Goal: Download file/media

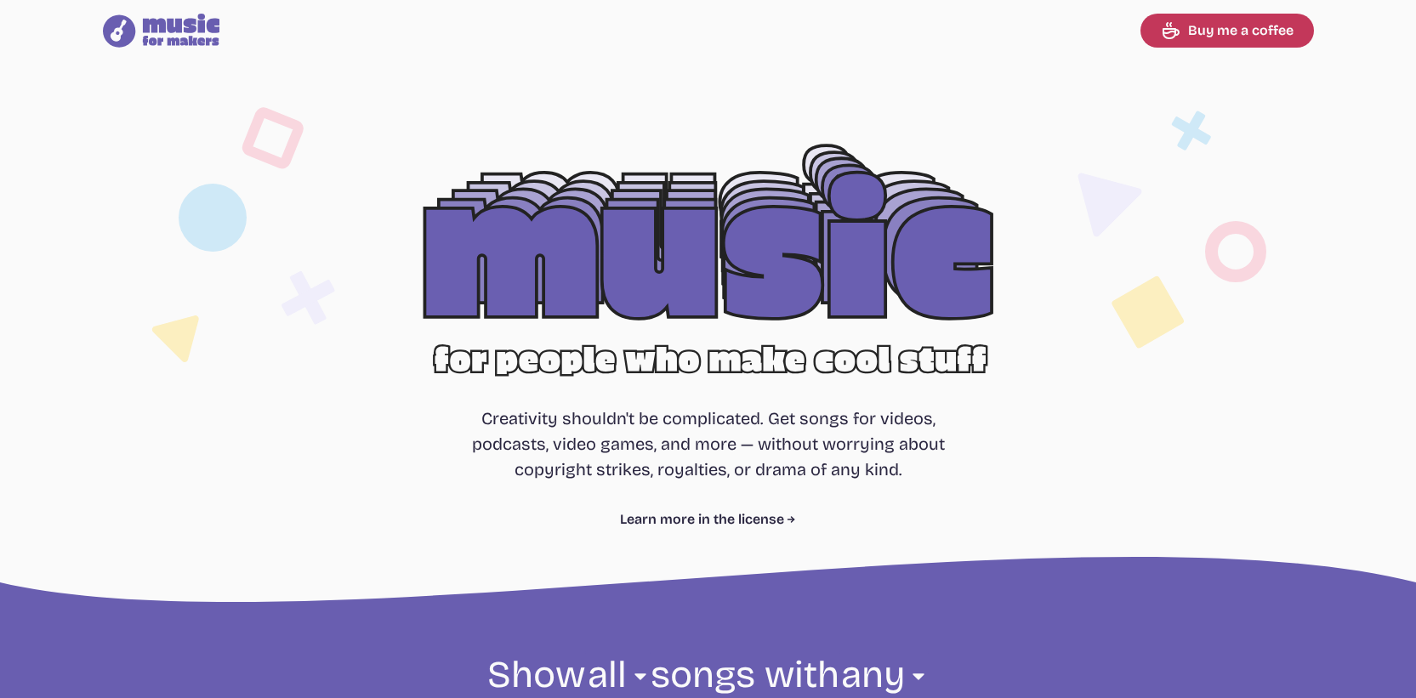
select select "most popular"
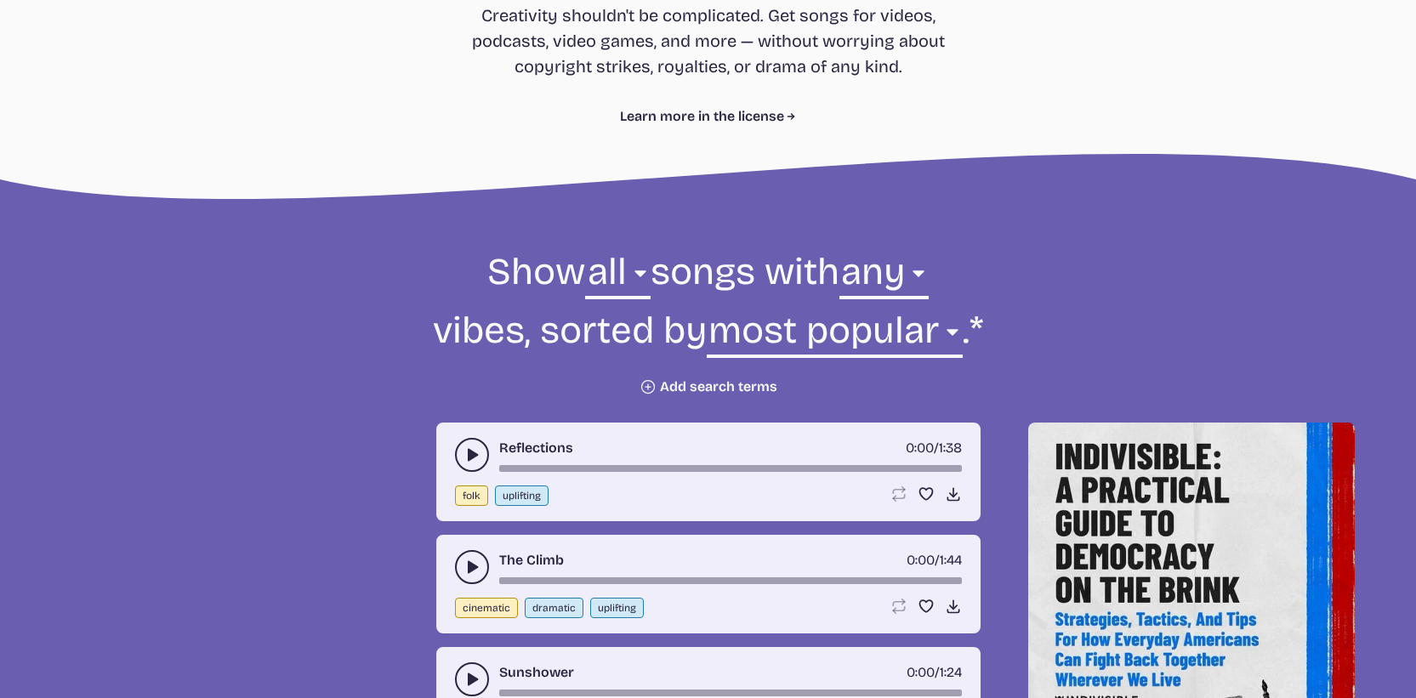
scroll to position [425, 0]
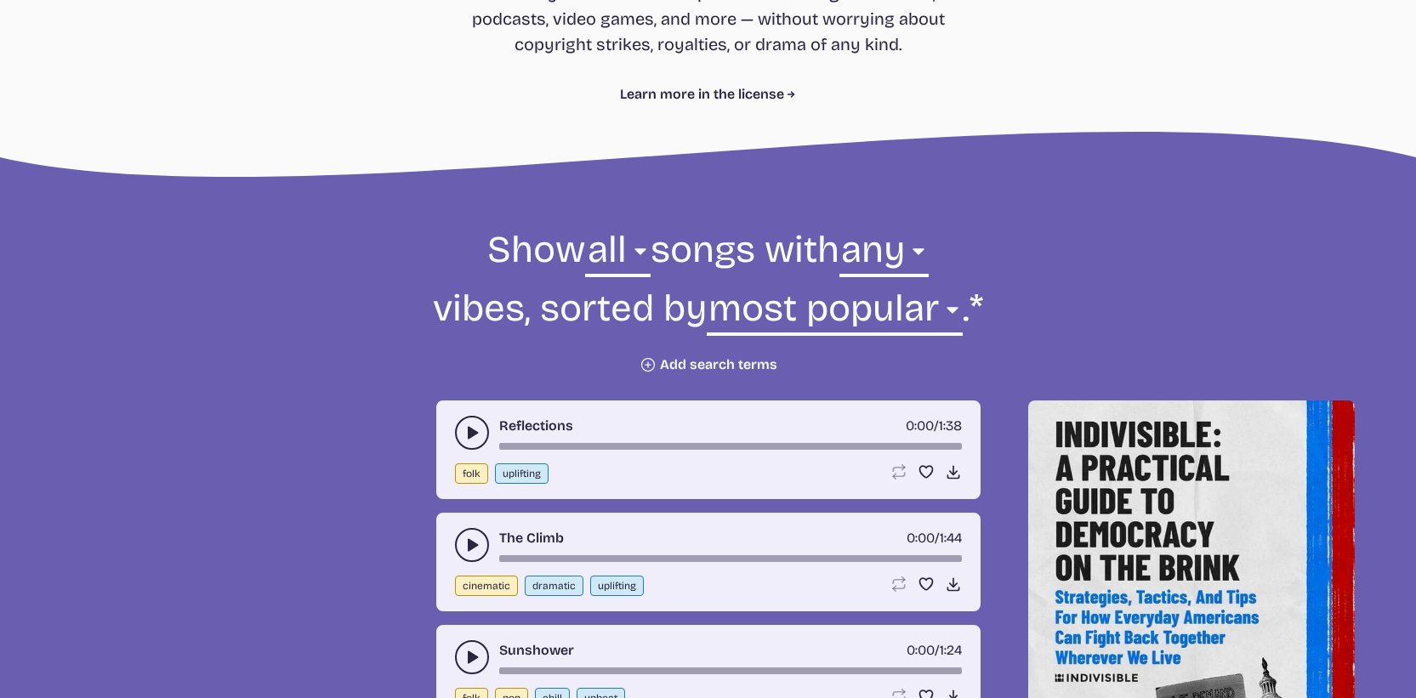
click at [461, 433] on button "play-pause toggle" at bounding box center [472, 433] width 34 height 34
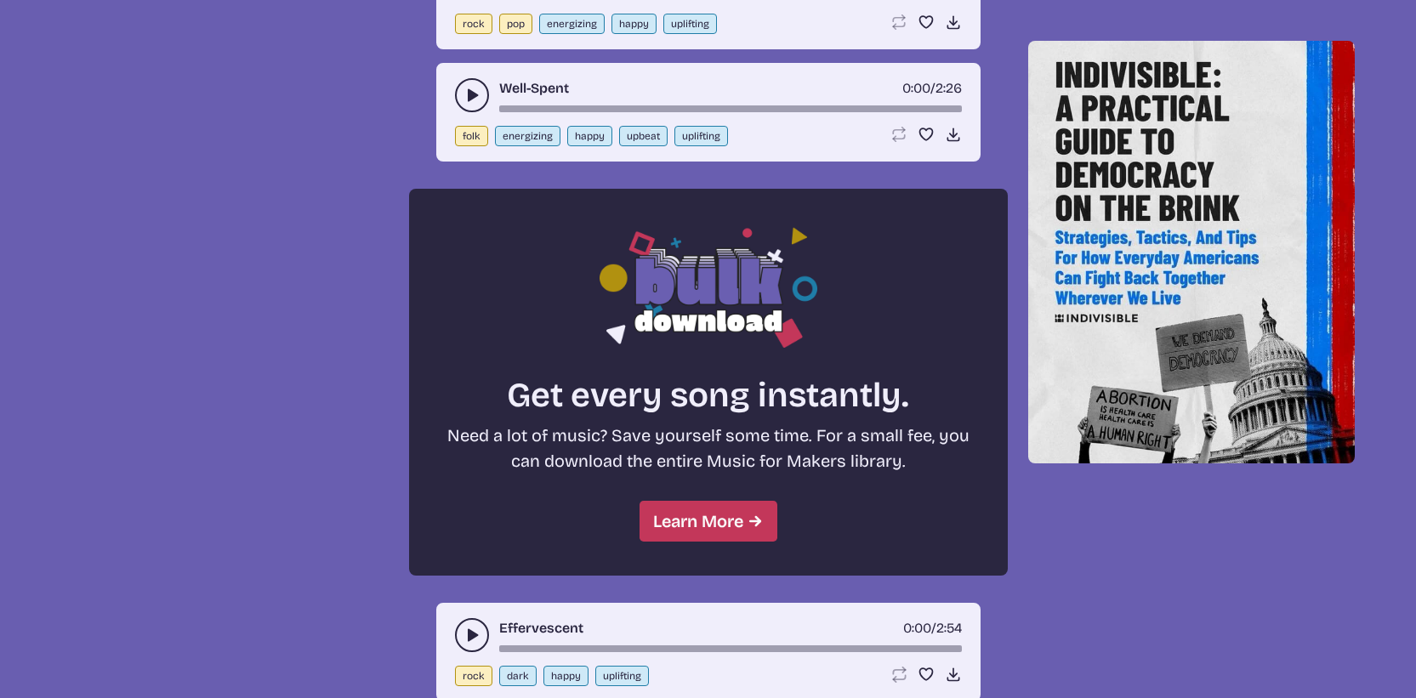
scroll to position [1331, 0]
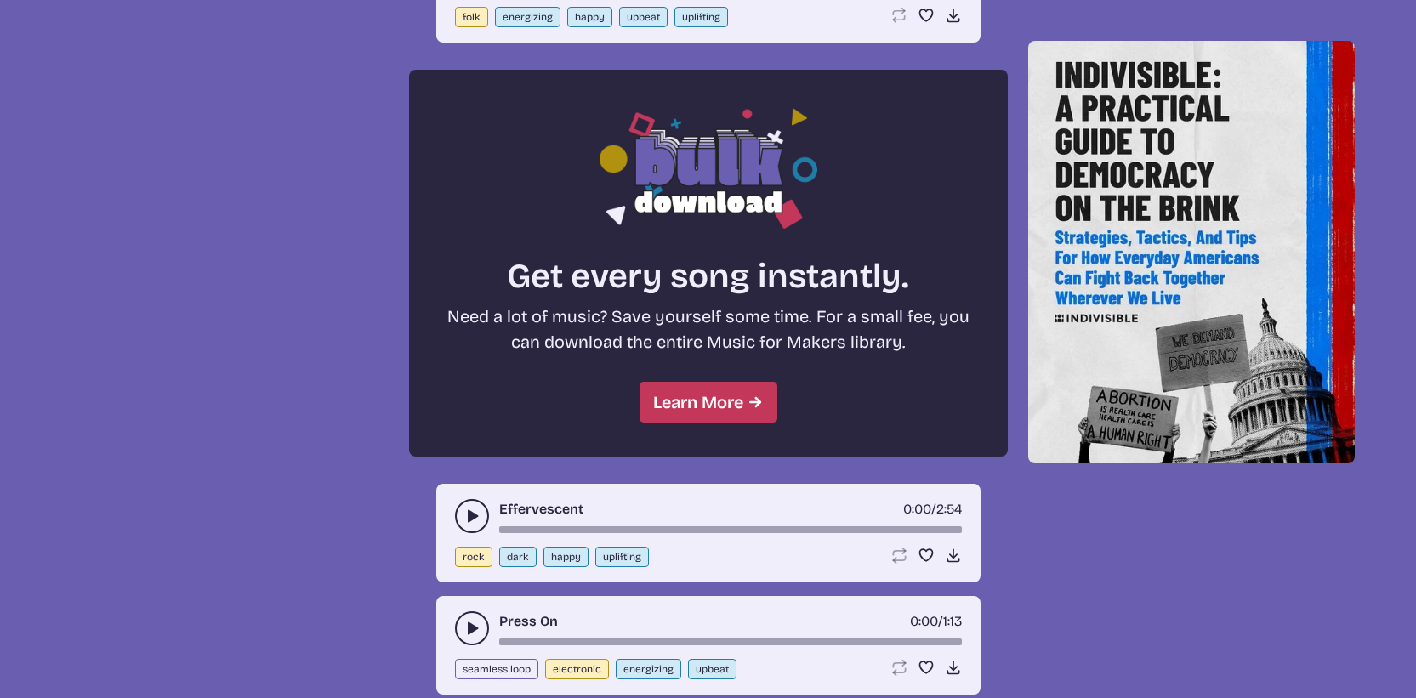
click at [476, 528] on button "play-pause toggle" at bounding box center [472, 516] width 34 height 34
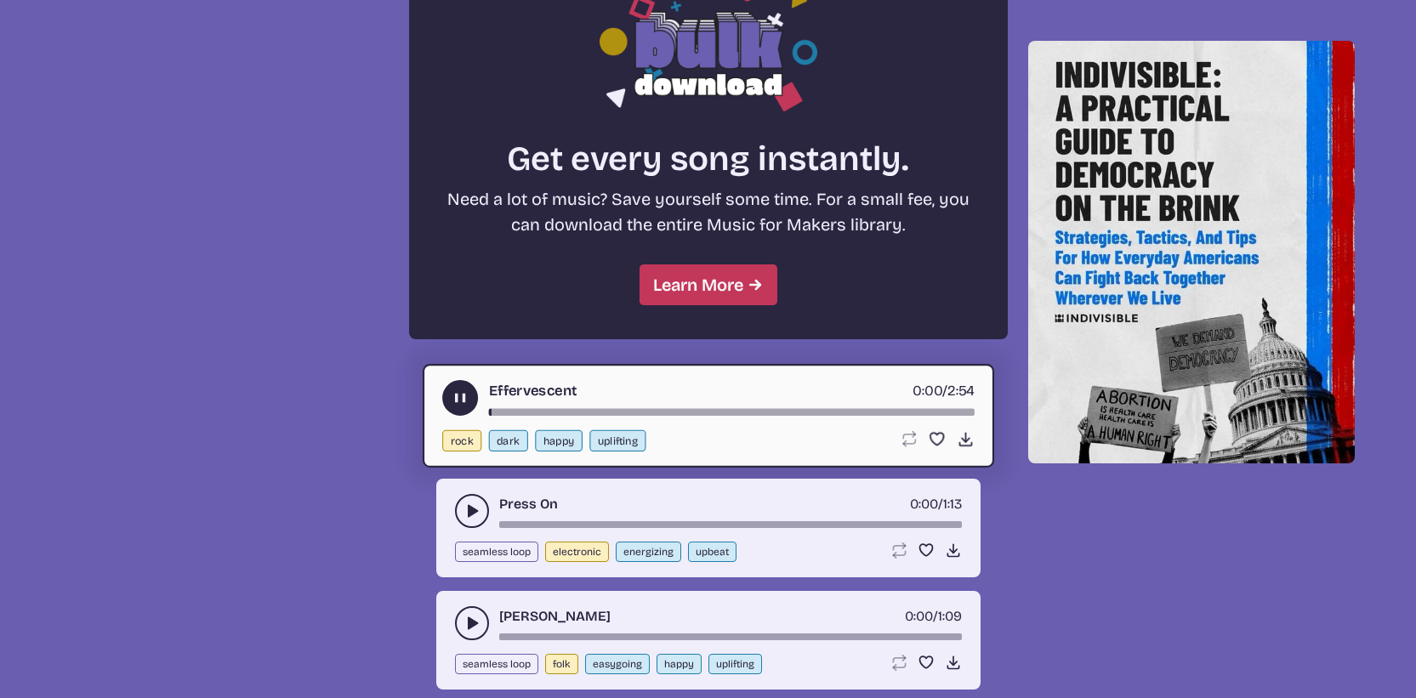
scroll to position [1526, 0]
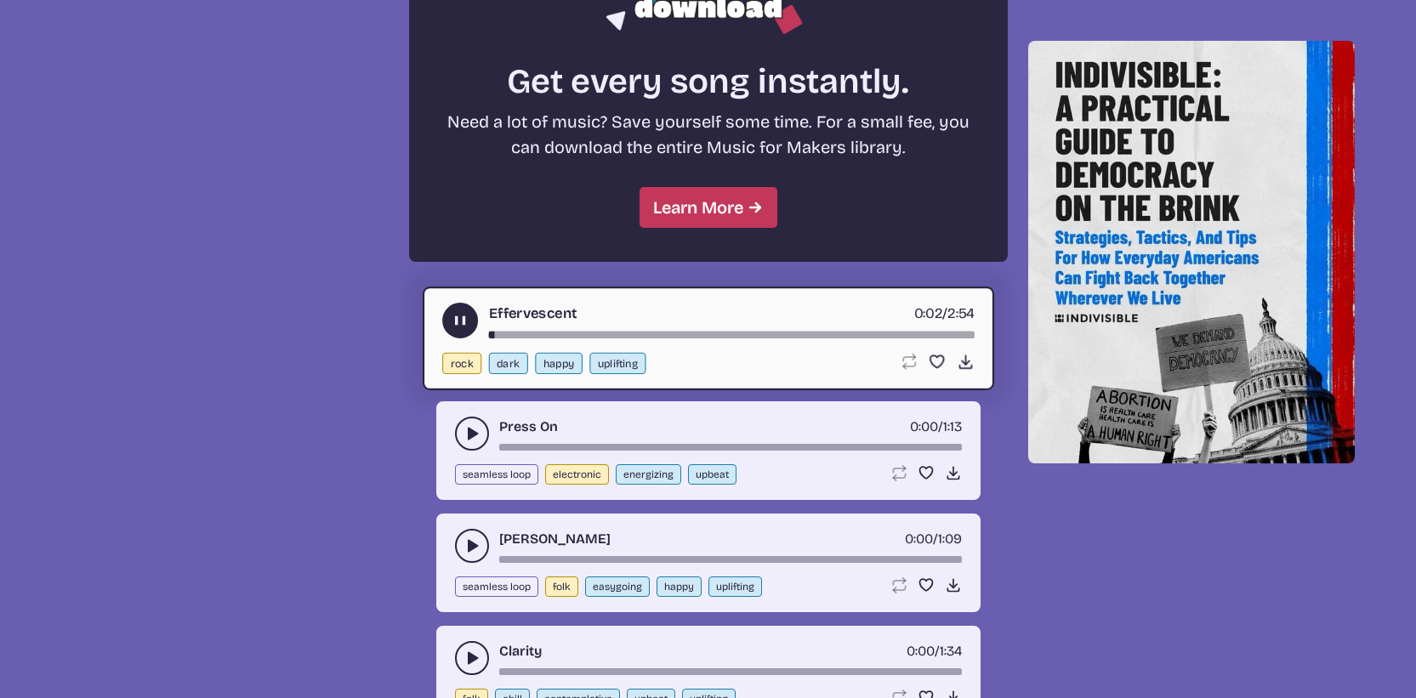
click at [469, 543] on use "play-pause toggle" at bounding box center [471, 545] width 17 height 17
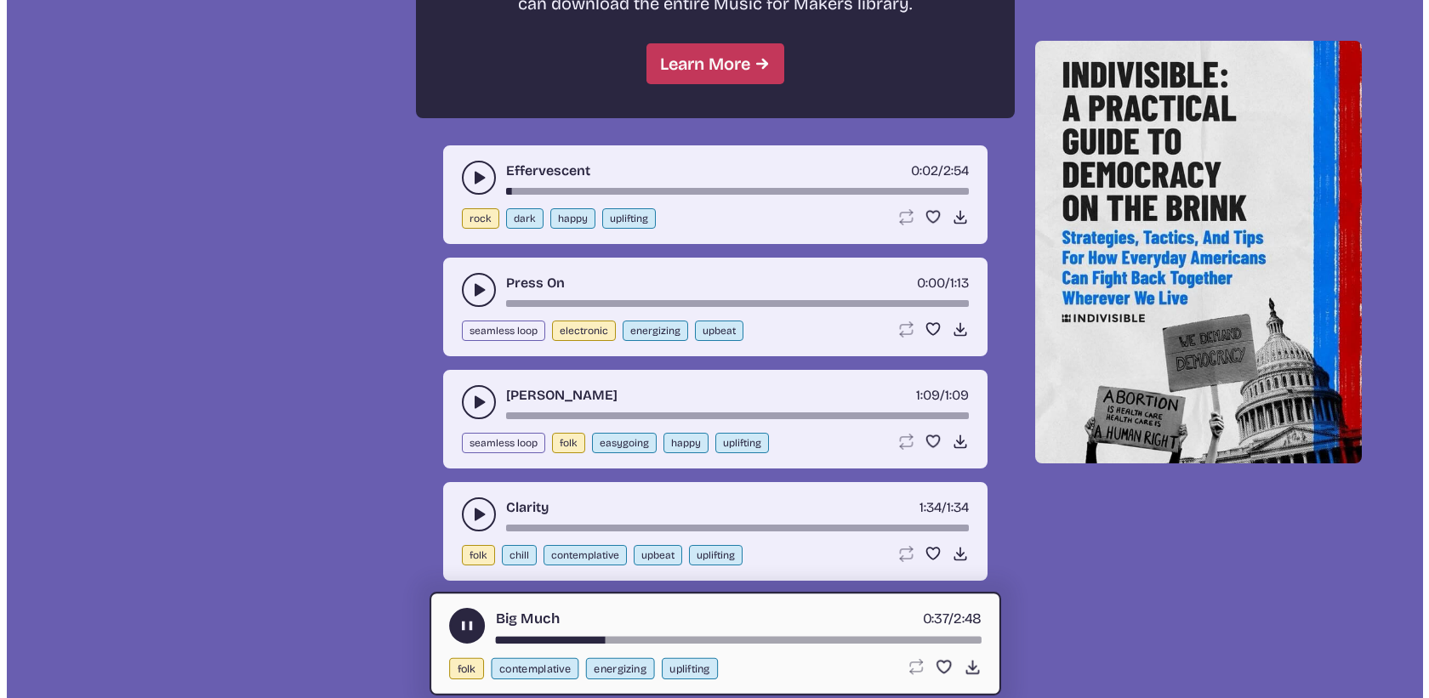
scroll to position [1691, 0]
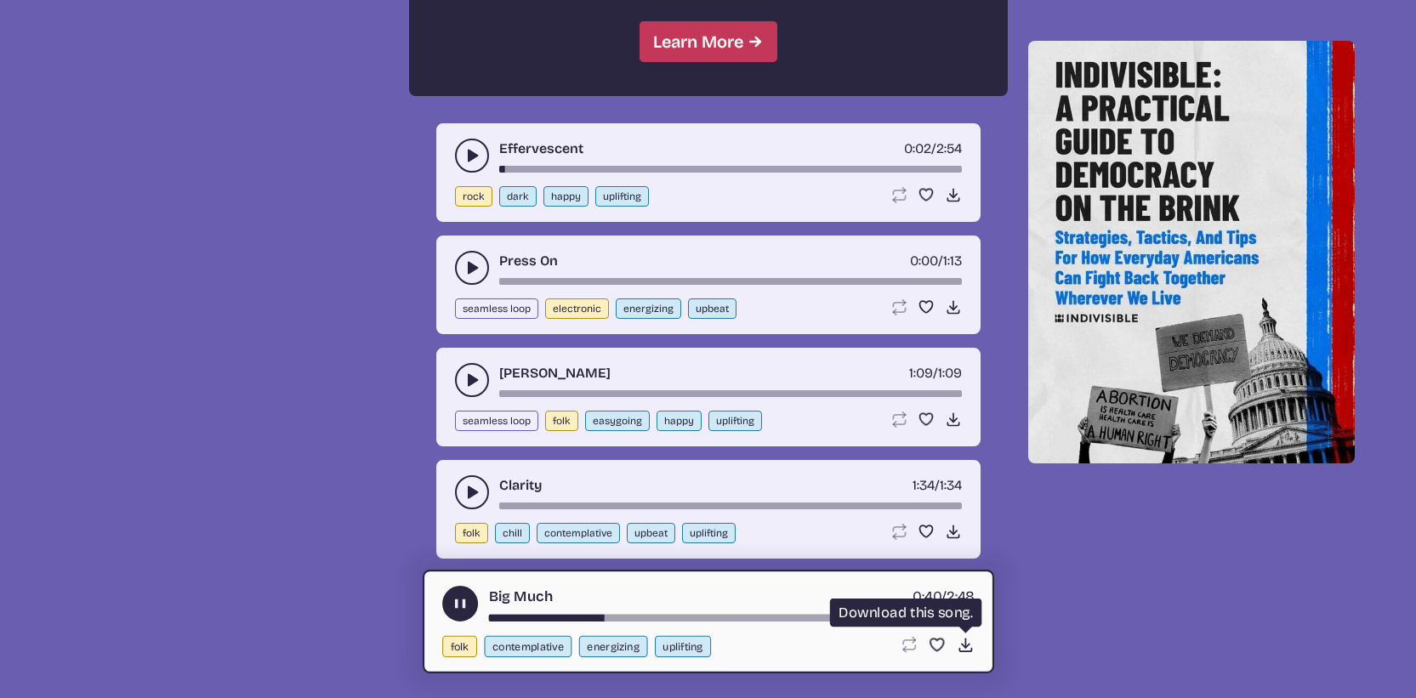
click at [960, 645] on icon "Download song" at bounding box center [965, 645] width 18 height 18
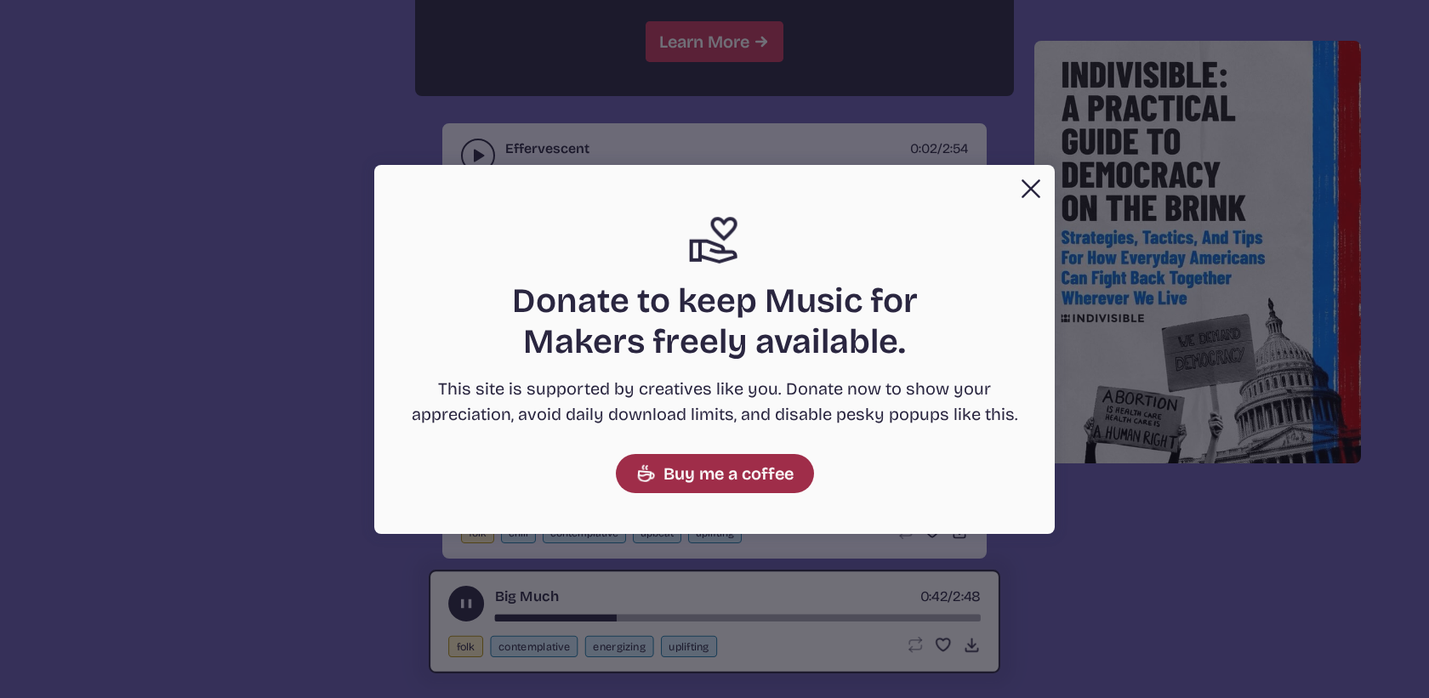
click at [734, 476] on link "Buy me a coffee" at bounding box center [715, 473] width 198 height 39
click at [1020, 190] on button "Close" at bounding box center [1031, 189] width 34 height 34
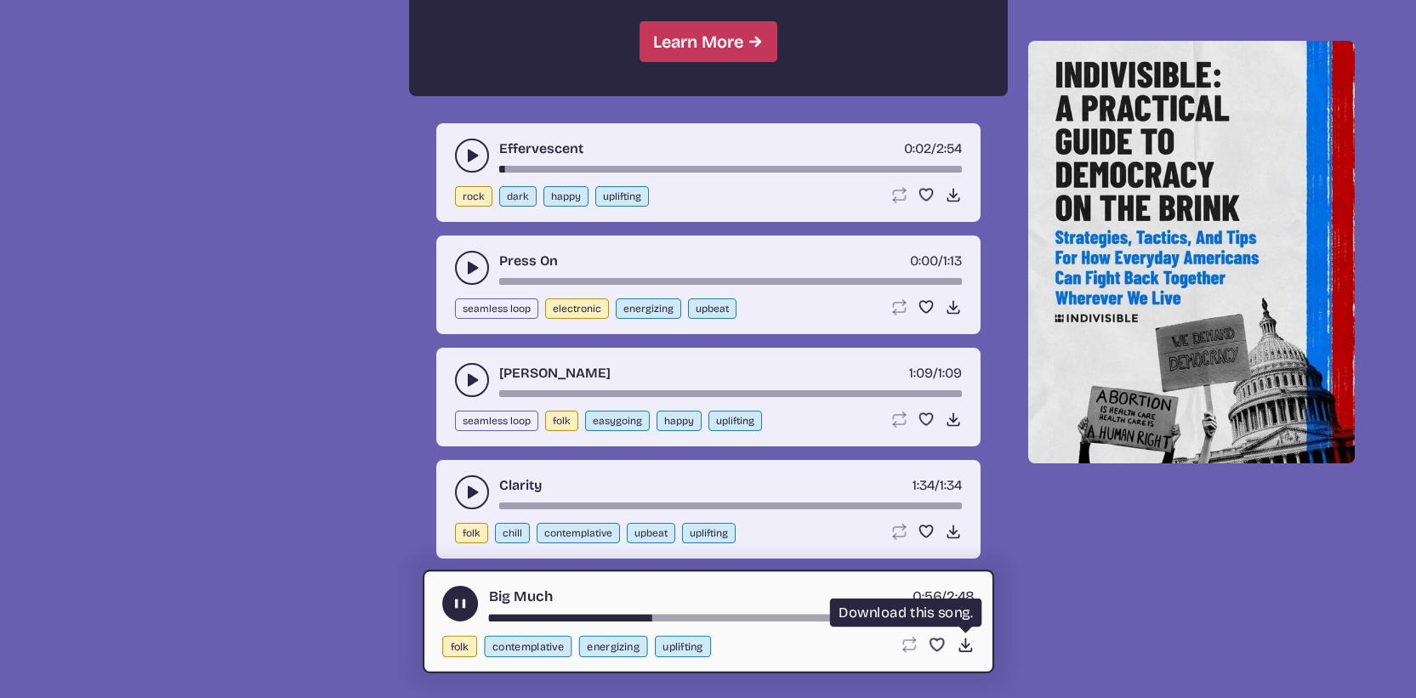
click at [966, 646] on use at bounding box center [965, 645] width 18 height 18
